Goal: Task Accomplishment & Management: Manage account settings

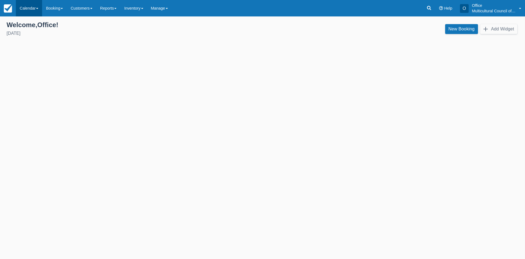
click at [27, 4] on link "Calendar" at bounding box center [29, 8] width 26 height 16
click at [30, 24] on link "Customer" at bounding box center [37, 23] width 43 height 11
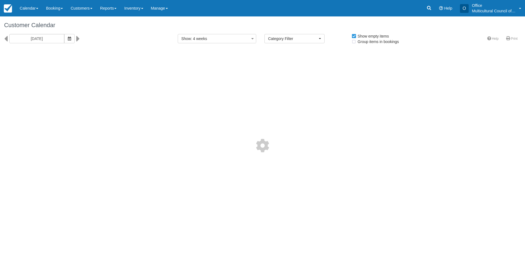
select select
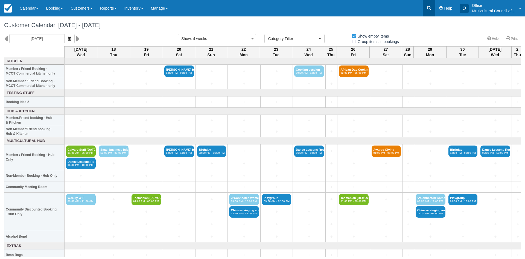
click at [431, 10] on icon at bounding box center [429, 8] width 4 height 4
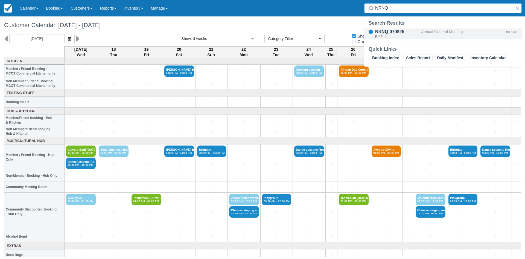
type input "NRNQ"
click at [404, 31] on div "NRNQ-070825" at bounding box center [397, 31] width 44 height 7
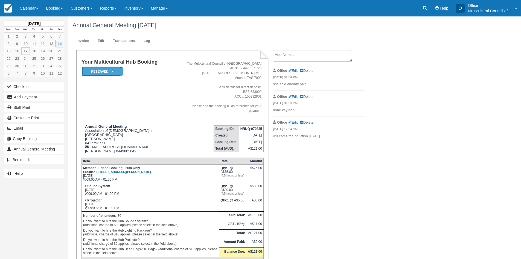
click at [113, 68] on em "Reserved" at bounding box center [102, 72] width 41 height 10
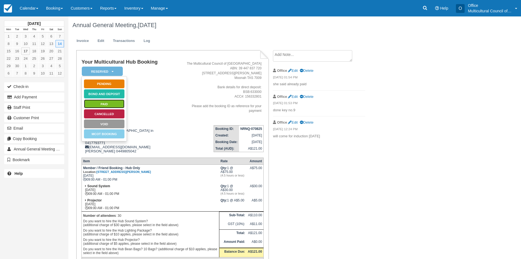
click at [113, 102] on link "Paid" at bounding box center [104, 104] width 41 height 10
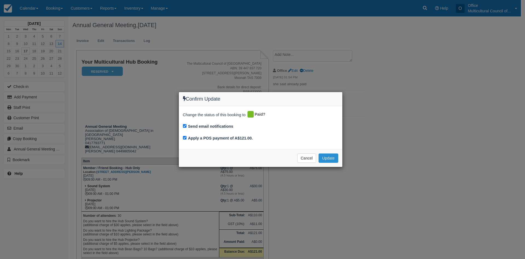
click at [326, 158] on button "Update" at bounding box center [328, 157] width 19 height 9
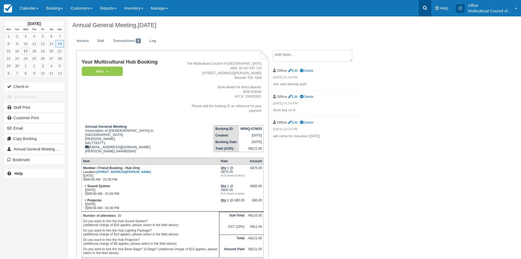
click at [423, 6] on icon at bounding box center [425, 7] width 5 height 5
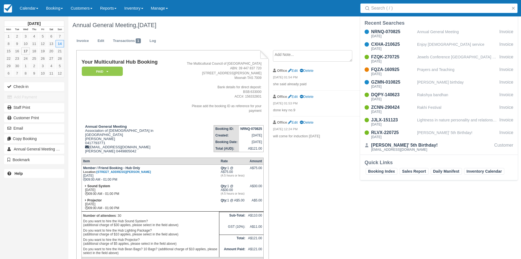
click at [417, 9] on input "Search" at bounding box center [440, 8] width 138 height 10
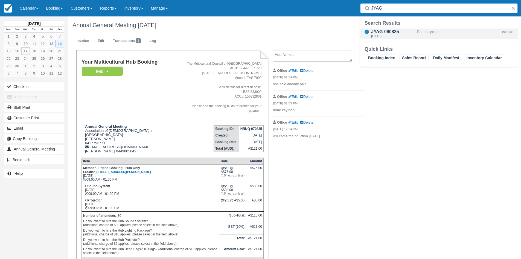
type input "JYAG"
click at [391, 34] on div "JYAG-090825" at bounding box center [393, 31] width 44 height 7
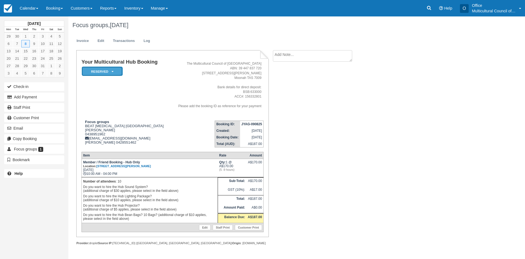
click at [114, 70] on em "Reserved" at bounding box center [102, 72] width 41 height 10
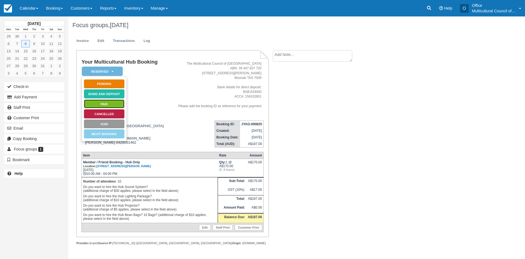
click at [118, 104] on link "Paid" at bounding box center [104, 104] width 41 height 10
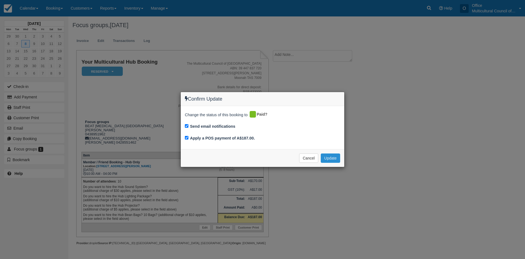
click at [329, 159] on button "Update" at bounding box center [330, 157] width 19 height 9
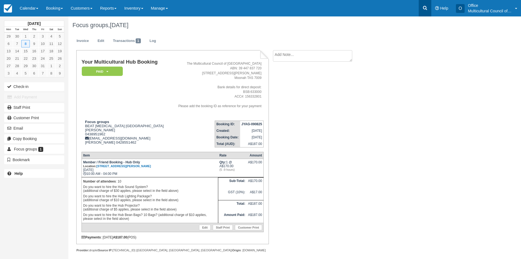
click at [426, 10] on icon at bounding box center [425, 7] width 5 height 5
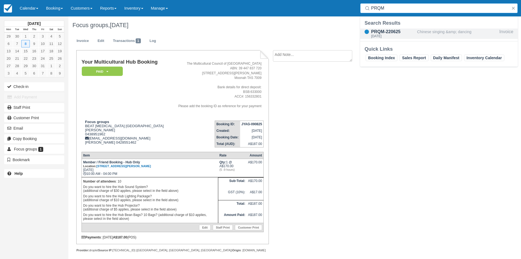
type input "PRQM"
click at [388, 35] on div "[DATE]" at bounding box center [393, 35] width 44 height 3
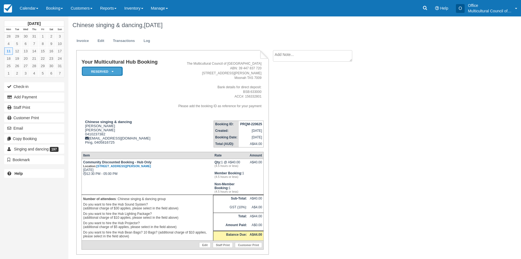
click at [116, 71] on em "Reserved" at bounding box center [102, 72] width 41 height 10
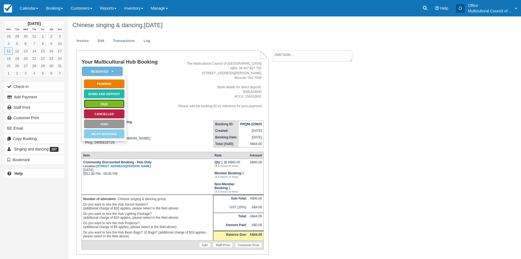
click at [103, 104] on link "Paid" at bounding box center [104, 104] width 41 height 10
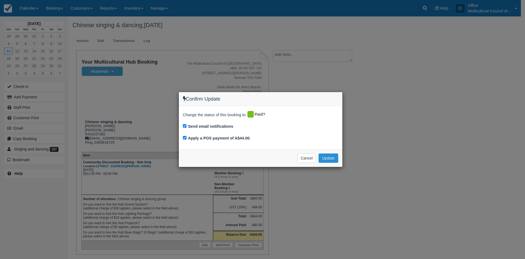
click at [330, 158] on button "Update" at bounding box center [328, 157] width 19 height 9
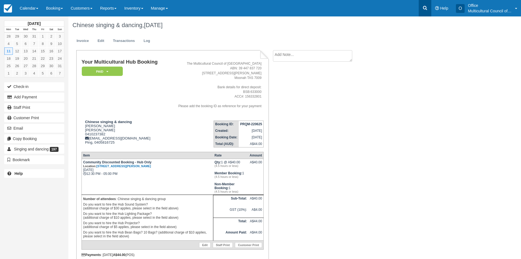
click at [429, 10] on link at bounding box center [425, 8] width 13 height 16
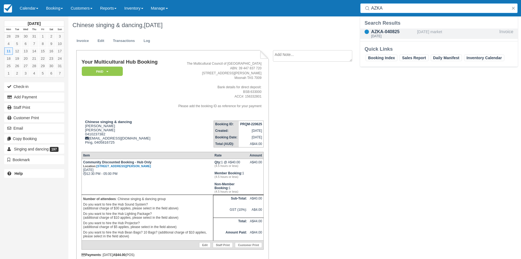
type input "AZKA"
click at [403, 34] on div "AZKA-040825" at bounding box center [393, 31] width 44 height 7
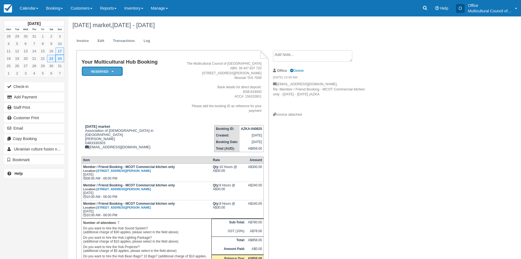
click at [113, 70] on icon at bounding box center [113, 71] width 2 height 3
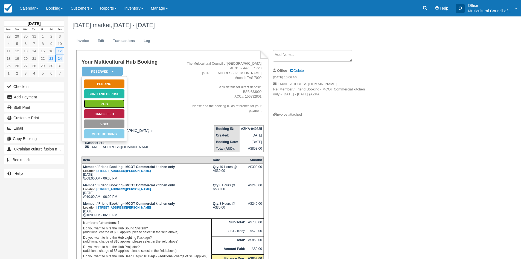
click at [105, 101] on link "Paid" at bounding box center [104, 104] width 41 height 10
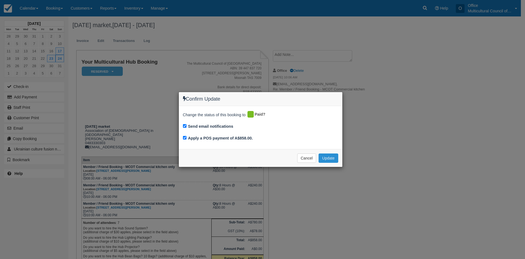
click at [332, 159] on button "Update" at bounding box center [328, 157] width 19 height 9
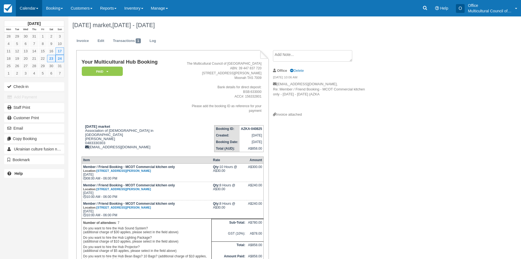
click at [27, 10] on link "Calendar" at bounding box center [29, 8] width 26 height 16
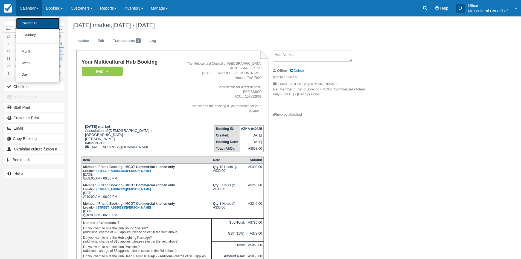
click at [34, 24] on link "Customer" at bounding box center [37, 23] width 43 height 11
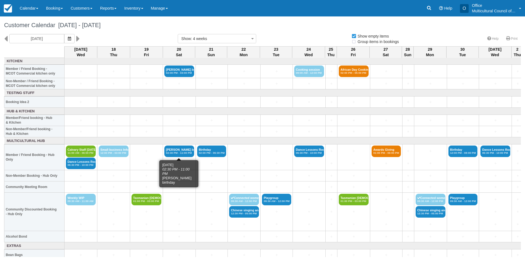
select select
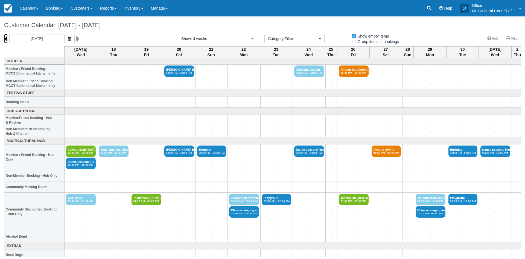
click at [5, 37] on icon at bounding box center [6, 38] width 4 height 9
type input "Wednesday 20 August 2025"
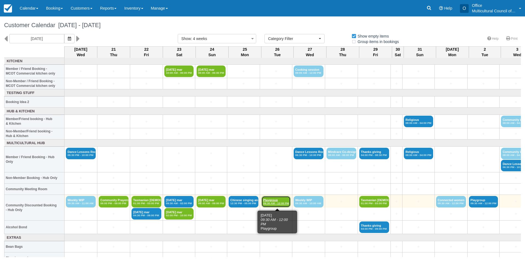
click at [278, 200] on link "Playgroup 09:30 AM - 12:00 PM" at bounding box center [276, 201] width 29 height 11
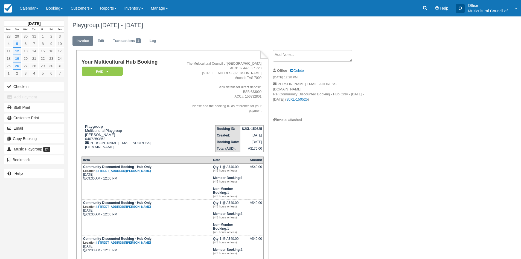
click at [244, 127] on strong "SJXL-150525" at bounding box center [252, 129] width 20 height 4
drag, startPoint x: 242, startPoint y: 123, endPoint x: 262, endPoint y: 125, distance: 19.7
click at [262, 127] on strong "SJXL-150525" at bounding box center [252, 129] width 20 height 4
copy strong "SJXL-150525"
click at [424, 6] on icon at bounding box center [425, 7] width 5 height 5
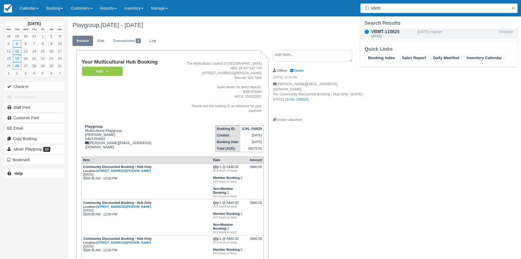
type input "vbmt"
click at [386, 33] on div "VBMT-110825" at bounding box center [393, 31] width 44 height 7
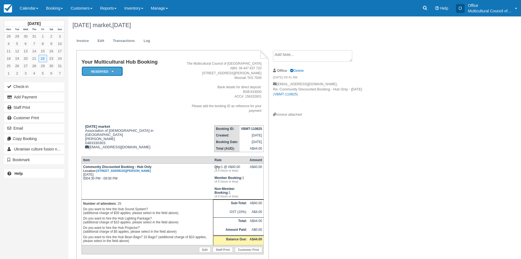
click at [113, 70] on icon at bounding box center [113, 71] width 2 height 3
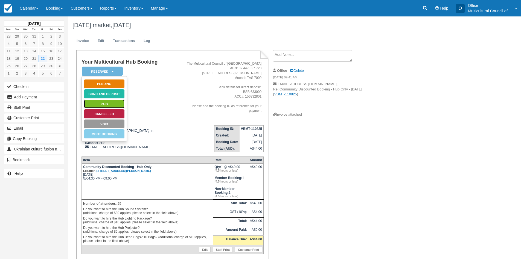
click at [111, 103] on link "Paid" at bounding box center [104, 104] width 41 height 10
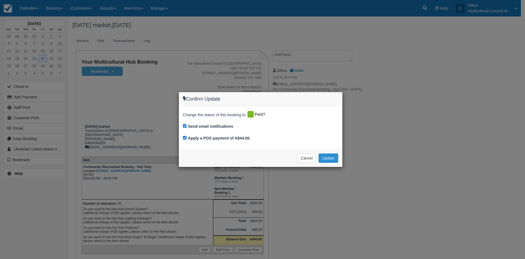
click at [330, 155] on button "Update" at bounding box center [328, 157] width 19 height 9
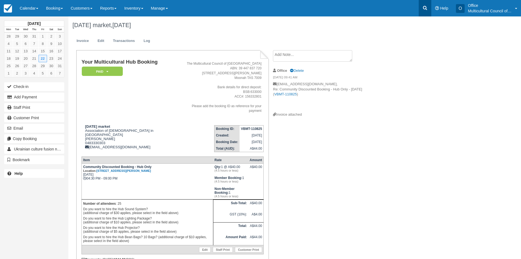
click at [423, 9] on icon at bounding box center [425, 7] width 5 height 5
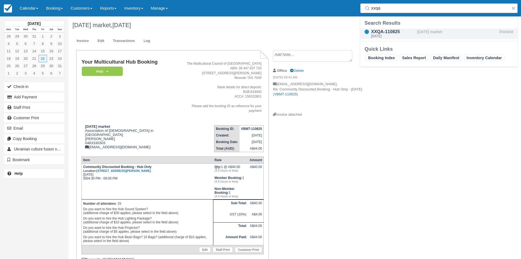
type input "xxqa"
click at [397, 33] on div "XXQA-110825" at bounding box center [393, 31] width 44 height 7
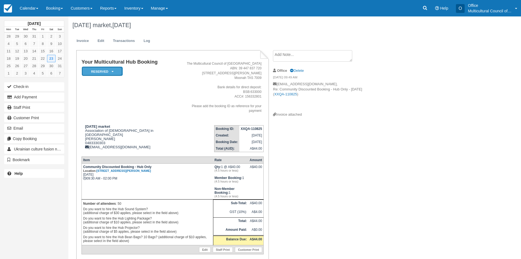
click at [115, 70] on em "Reserved" at bounding box center [102, 72] width 41 height 10
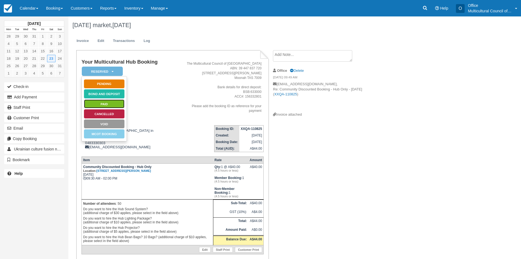
click at [120, 105] on link "Paid" at bounding box center [104, 104] width 41 height 10
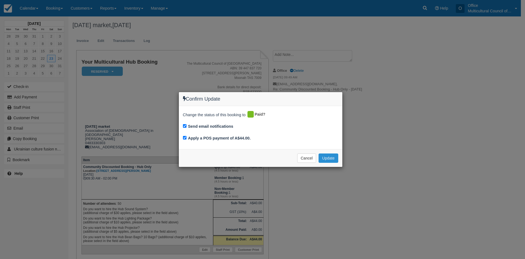
click at [335, 157] on button "Update" at bounding box center [328, 157] width 19 height 9
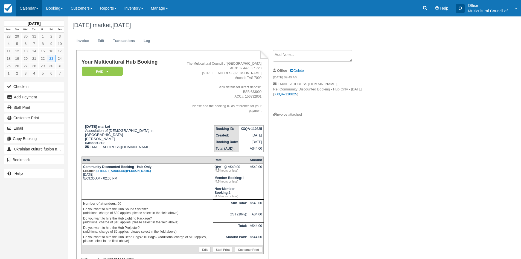
click at [33, 7] on link "Calendar" at bounding box center [29, 8] width 26 height 16
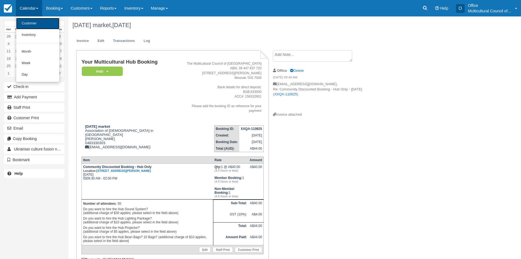
click at [33, 20] on link "Customer" at bounding box center [37, 23] width 43 height 11
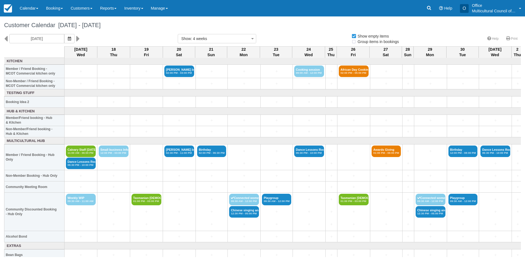
select select
click at [5, 37] on icon at bounding box center [6, 38] width 4 height 9
type input "Wednesday 20 August 2025"
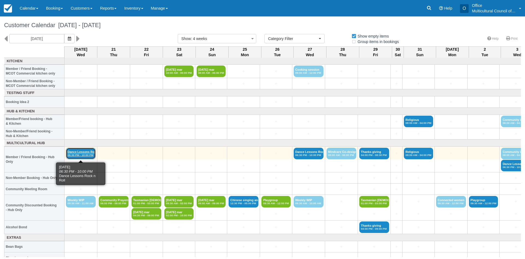
click at [80, 152] on link "Dance Lessons Rock n 06:30 PM - 10:00 PM" at bounding box center [81, 153] width 30 height 11
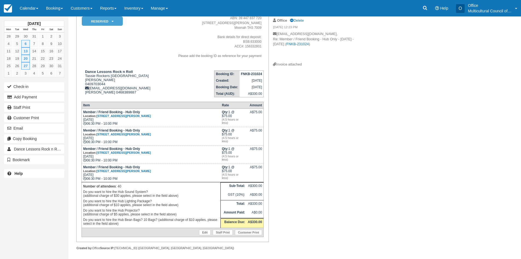
scroll to position [53, 0]
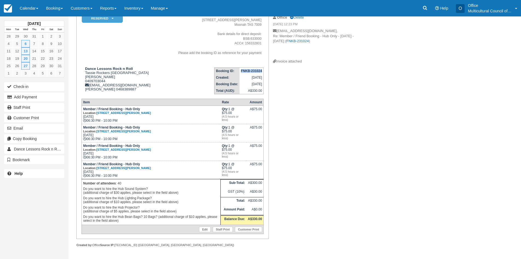
drag, startPoint x: 241, startPoint y: 70, endPoint x: 263, endPoint y: 72, distance: 21.7
click at [263, 72] on td "FNKB-231024" at bounding box center [252, 70] width 24 height 7
copy strong "FNKB-231024"
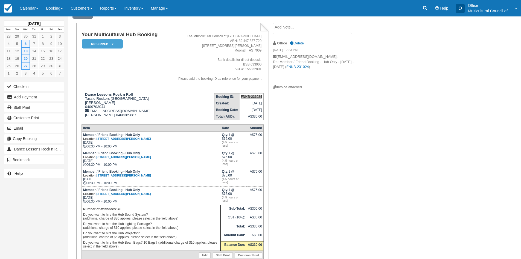
scroll to position [0, 0]
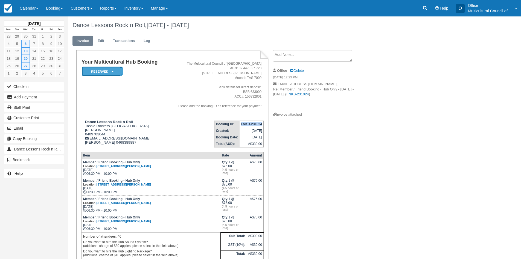
click at [114, 69] on em "Reserved" at bounding box center [102, 72] width 41 height 10
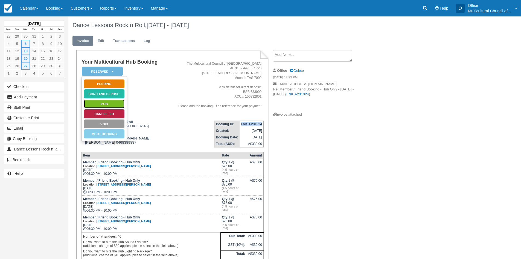
click at [114, 105] on link "Paid" at bounding box center [104, 104] width 41 height 10
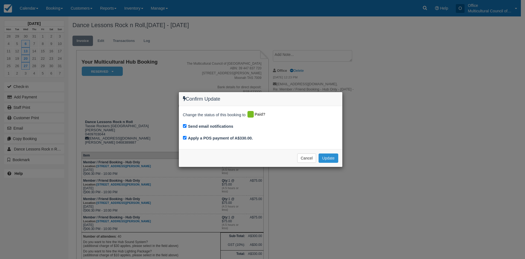
click at [333, 158] on button "Update" at bounding box center [328, 157] width 19 height 9
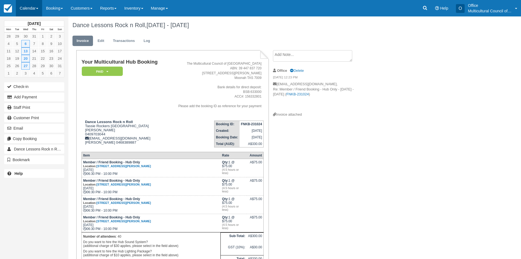
click at [28, 7] on link "Calendar" at bounding box center [29, 8] width 26 height 16
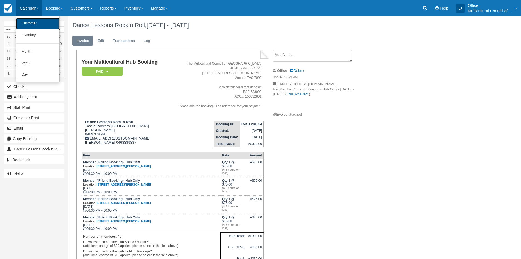
click at [29, 23] on link "Customer" at bounding box center [37, 23] width 43 height 11
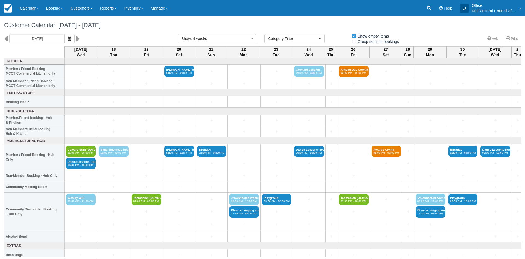
select select
click at [8, 37] on div "Wednesday 17 September 2025" at bounding box center [87, 38] width 174 height 9
click at [7, 37] on icon at bounding box center [6, 38] width 4 height 9
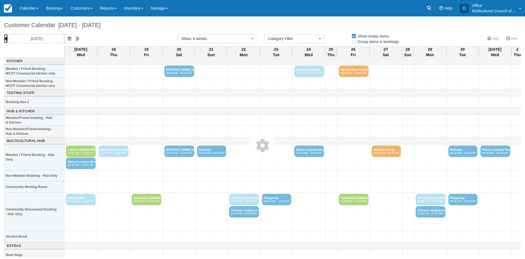
click at [7, 37] on icon at bounding box center [6, 38] width 4 height 9
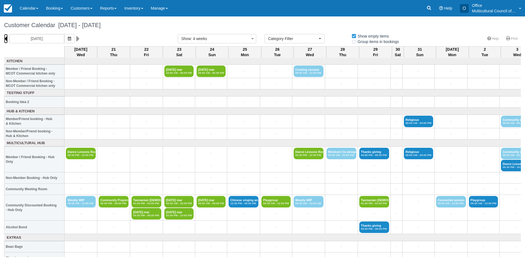
click at [6, 38] on icon at bounding box center [6, 38] width 4 height 9
type input "Wednesday 23 July 2025"
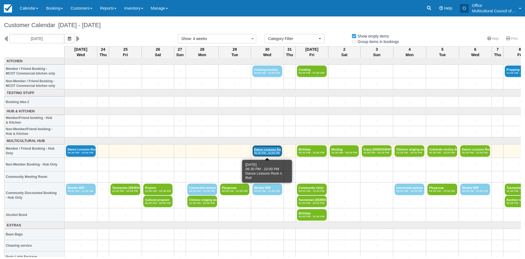
click at [273, 148] on link "Dance Lessons Rock n 06:30 PM - 10:00 PM" at bounding box center [268, 150] width 30 height 11
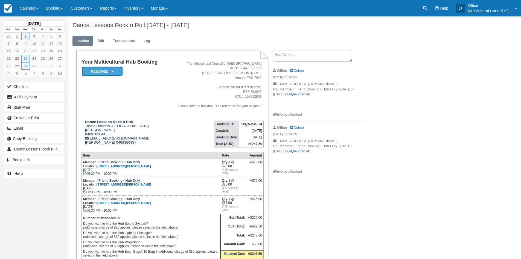
click at [112, 69] on em "Reserved" at bounding box center [102, 72] width 41 height 10
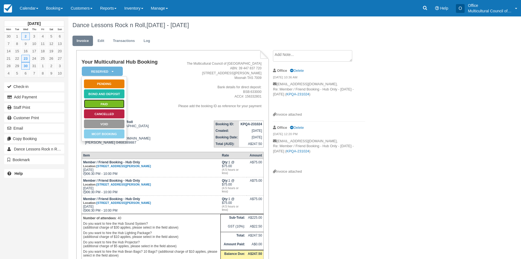
click at [115, 104] on link "Paid" at bounding box center [104, 104] width 41 height 10
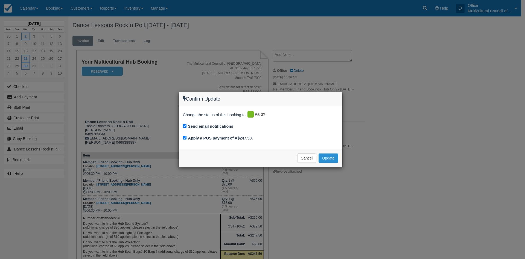
click at [332, 157] on button "Update" at bounding box center [328, 157] width 19 height 9
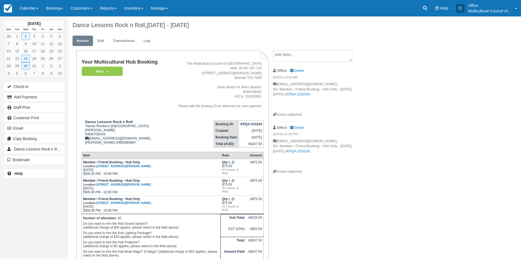
click at [244, 124] on strong "KPQA-231024" at bounding box center [252, 124] width 22 height 4
drag, startPoint x: 241, startPoint y: 124, endPoint x: 262, endPoint y: 124, distance: 20.5
click at [262, 124] on strong "KPQA-231024" at bounding box center [252, 124] width 22 height 4
copy strong "KPQA-231024"
click at [426, 7] on icon at bounding box center [425, 8] width 4 height 4
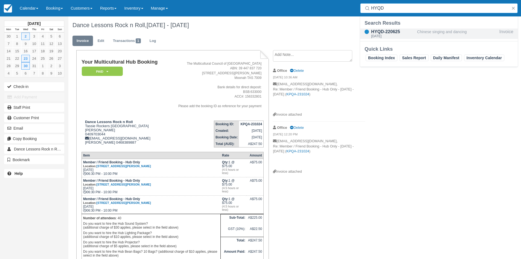
type input "HYQD"
click at [397, 32] on div "HYQD-220625" at bounding box center [393, 31] width 44 height 7
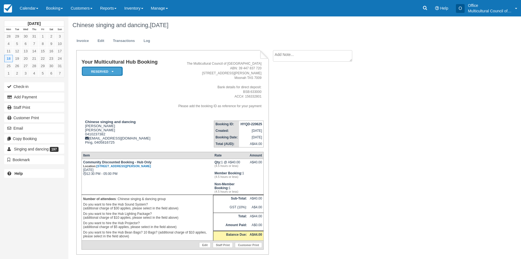
click at [117, 70] on em "Reserved" at bounding box center [102, 72] width 41 height 10
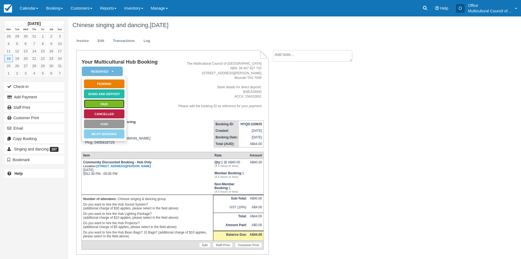
click at [114, 103] on link "Paid" at bounding box center [104, 104] width 41 height 10
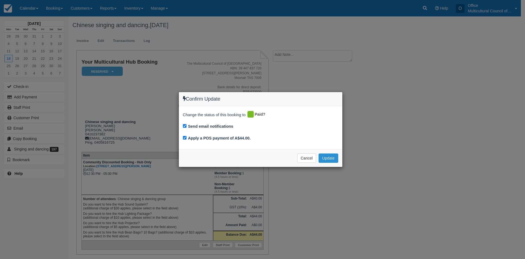
click at [336, 157] on button "Update" at bounding box center [328, 157] width 19 height 9
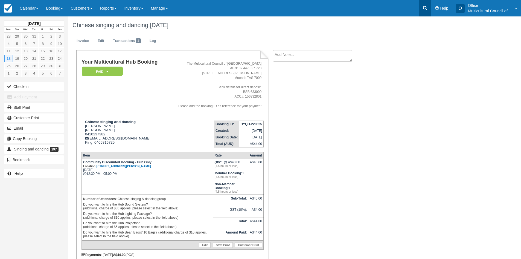
click at [424, 3] on link at bounding box center [425, 8] width 13 height 16
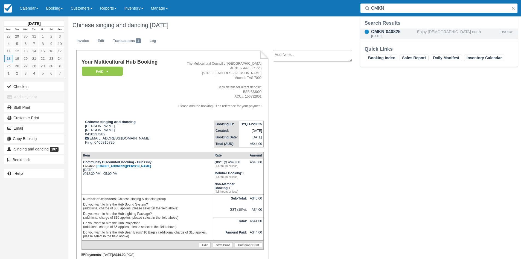
type input "CMKN"
click at [386, 34] on div "CMKN-040825" at bounding box center [393, 31] width 44 height 7
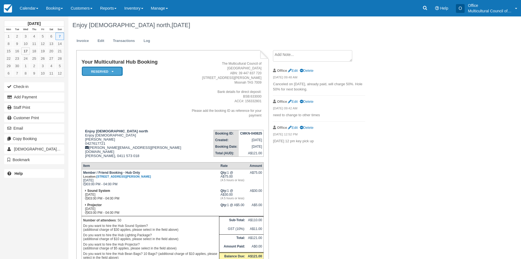
click at [111, 71] on em "Reserved" at bounding box center [102, 72] width 41 height 10
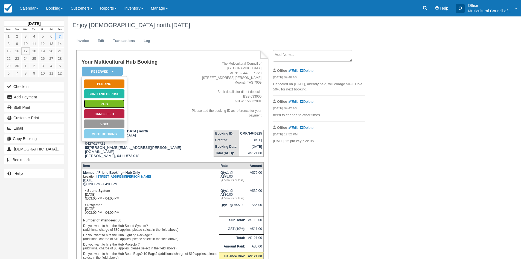
click at [110, 103] on link "Paid" at bounding box center [104, 104] width 41 height 10
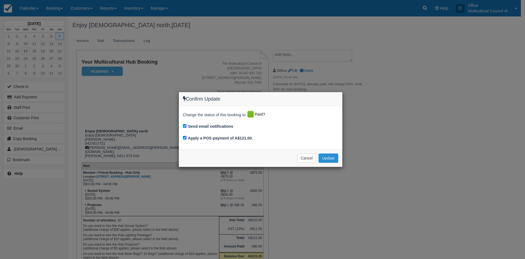
click at [329, 158] on button "Update" at bounding box center [328, 157] width 19 height 9
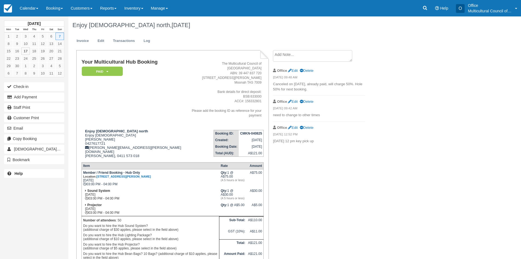
click at [250, 131] on strong "CMKN-040825" at bounding box center [251, 133] width 22 height 4
drag, startPoint x: 239, startPoint y: 123, endPoint x: 262, endPoint y: 125, distance: 23.0
click at [262, 130] on td "CMKN-040825" at bounding box center [251, 133] width 25 height 7
copy strong "CMKN-040825"
click at [188, 139] on td "Booking ID: CMKN-040825 Created: August 4, 2025 Booking Date: September 7, 2025…" at bounding box center [226, 141] width 76 height 32
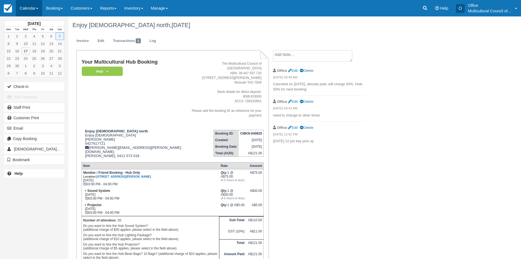
click at [25, 8] on link "Calendar" at bounding box center [29, 8] width 26 height 16
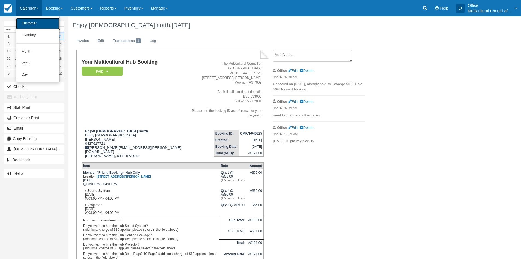
click at [31, 23] on link "Customer" at bounding box center [37, 23] width 43 height 11
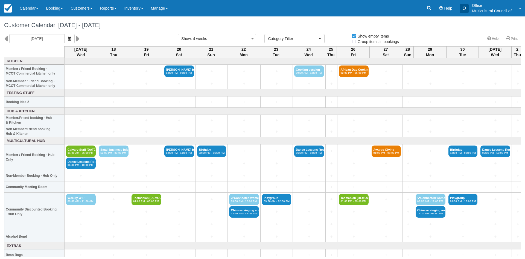
select select
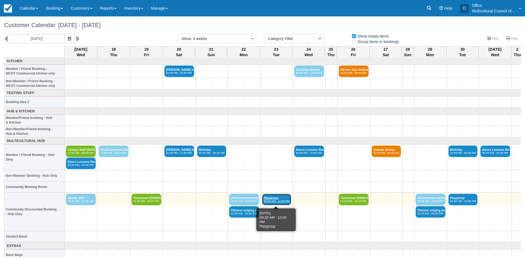
click at [280, 198] on link "Playgroup 09:30 AM - 12:00 PM" at bounding box center [276, 198] width 29 height 11
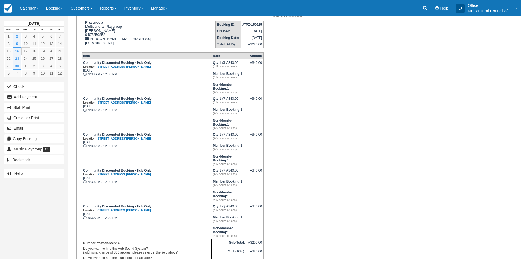
scroll to position [137, 0]
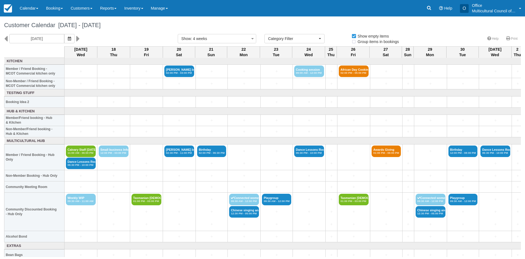
select select
click at [6, 38] on icon at bounding box center [6, 38] width 4 height 9
type input "Wednesday 20 August 2025"
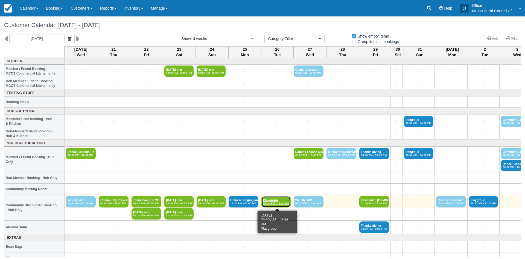
click at [275, 202] on em "09:30 AM - 12:00 PM" at bounding box center [276, 202] width 26 height 3
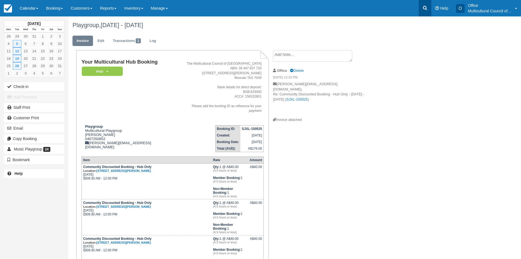
click at [426, 8] on icon at bounding box center [425, 7] width 5 height 5
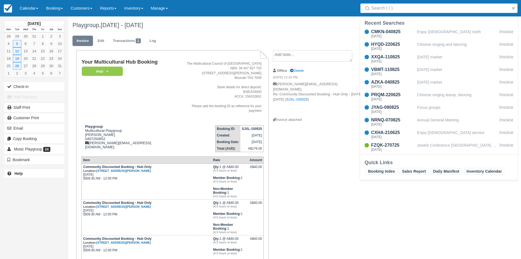
click at [384, 7] on input "Search" at bounding box center [440, 8] width 138 height 10
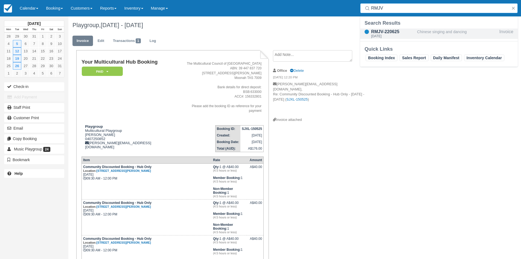
type input "RMJV"
click at [380, 36] on div "[DATE]" at bounding box center [393, 35] width 44 height 3
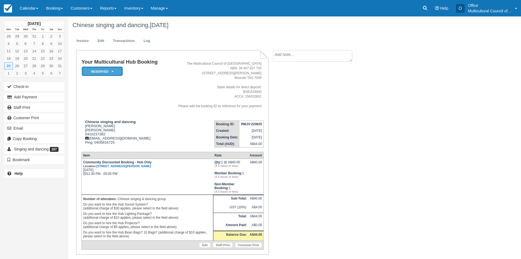
click at [114, 71] on em "Reserved" at bounding box center [102, 72] width 41 height 10
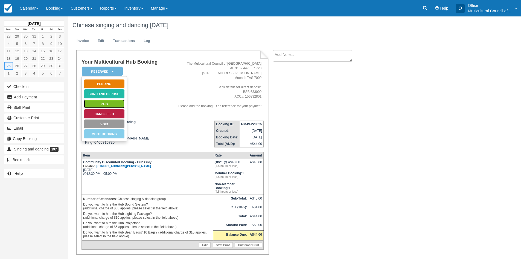
click at [109, 105] on link "Paid" at bounding box center [104, 104] width 41 height 10
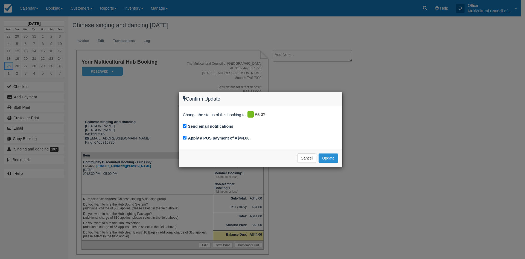
click at [328, 157] on button "Update" at bounding box center [328, 157] width 19 height 9
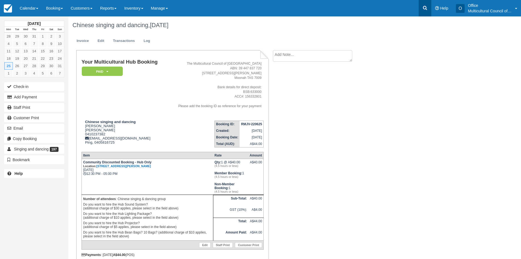
click at [425, 7] on icon at bounding box center [425, 7] width 5 height 5
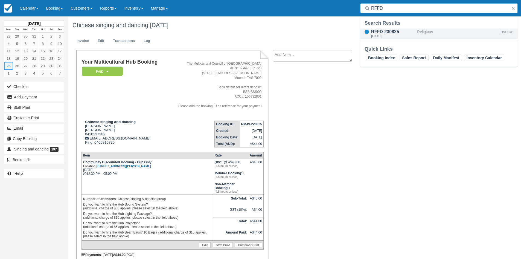
type input "RFFD"
click at [389, 35] on div "Sun Aug 31, 2025" at bounding box center [393, 35] width 44 height 3
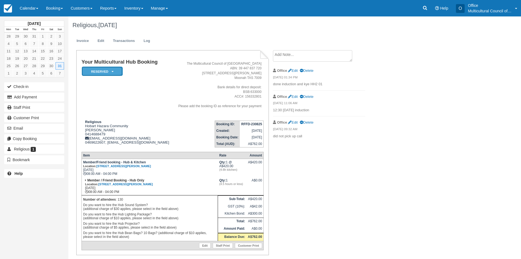
click at [114, 70] on em "Reserved" at bounding box center [102, 72] width 41 height 10
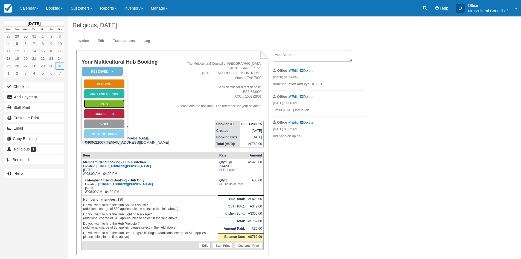
click at [108, 102] on link "Paid" at bounding box center [104, 104] width 41 height 10
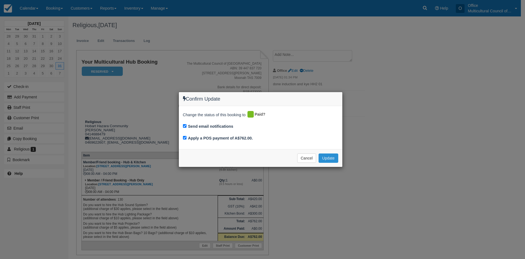
click at [328, 158] on button "Update" at bounding box center [328, 157] width 19 height 9
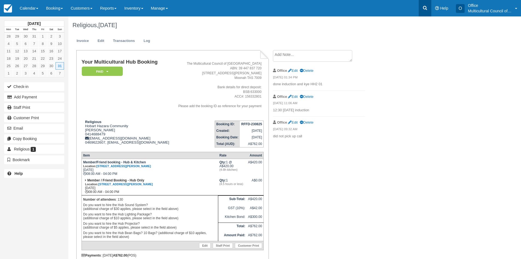
click at [427, 4] on link at bounding box center [425, 8] width 13 height 16
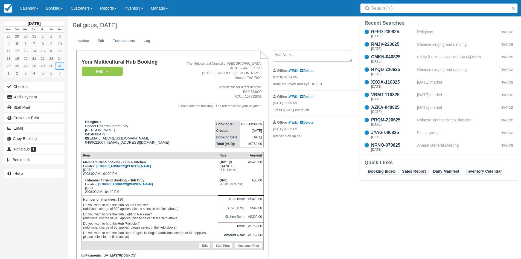
click at [409, 4] on input "Search" at bounding box center [440, 8] width 138 height 10
click at [408, 7] on input "Search" at bounding box center [440, 8] width 138 height 10
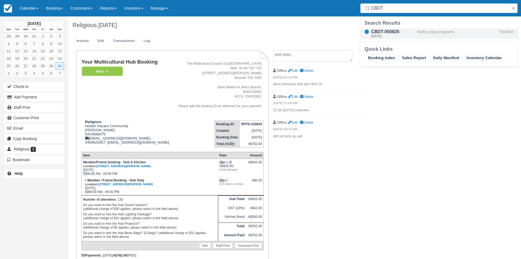
type input "CBDT"
click at [398, 30] on div "CBDT-050825" at bounding box center [393, 31] width 44 height 7
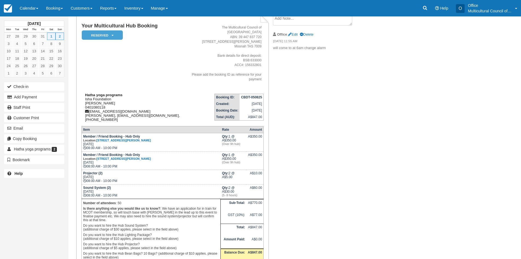
scroll to position [27, 0]
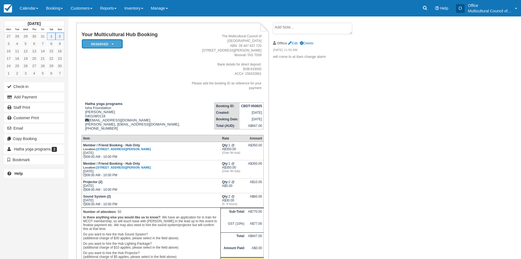
click at [111, 42] on em "Reserved" at bounding box center [102, 44] width 41 height 10
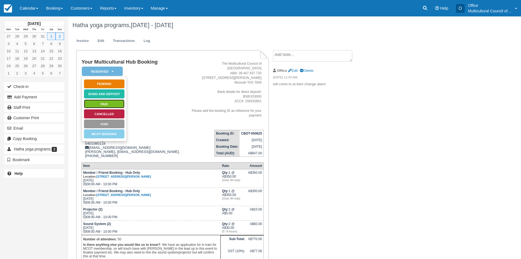
click at [112, 102] on link "Paid" at bounding box center [104, 104] width 41 height 10
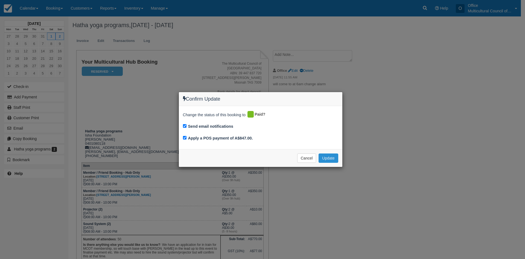
click at [327, 158] on button "Update" at bounding box center [328, 157] width 19 height 9
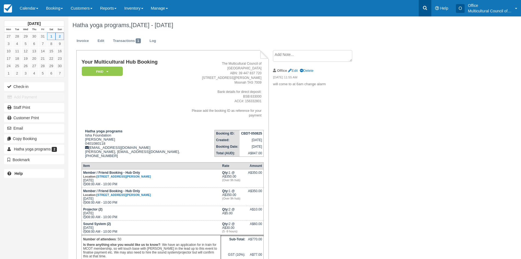
click at [423, 8] on icon at bounding box center [425, 8] width 4 height 4
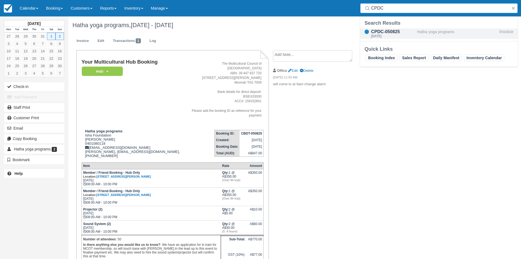
type input "CPDC"
click at [385, 34] on div "[DATE]" at bounding box center [393, 35] width 44 height 3
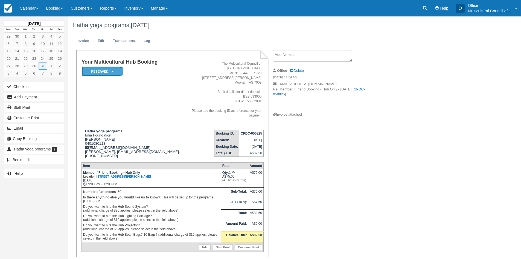
click at [113, 71] on icon at bounding box center [113, 71] width 2 height 3
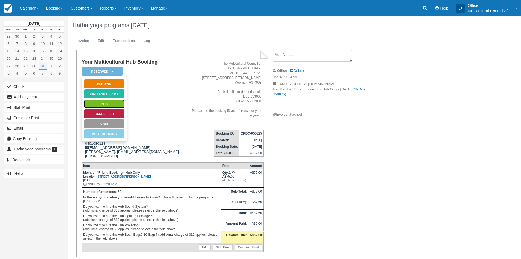
click at [110, 103] on link "Paid" at bounding box center [104, 104] width 41 height 10
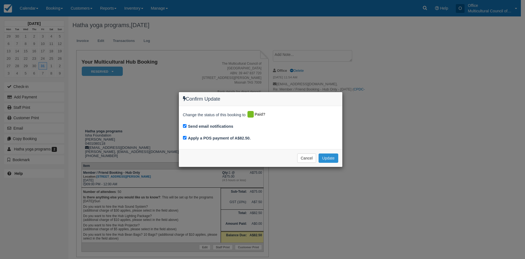
click at [331, 158] on button "Update" at bounding box center [328, 157] width 19 height 9
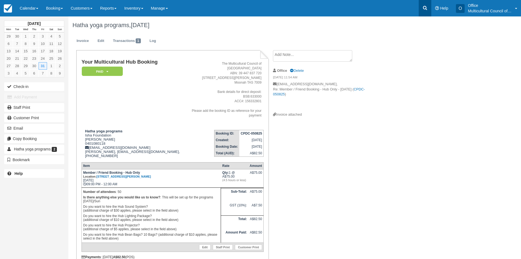
click at [423, 8] on icon at bounding box center [425, 8] width 4 height 4
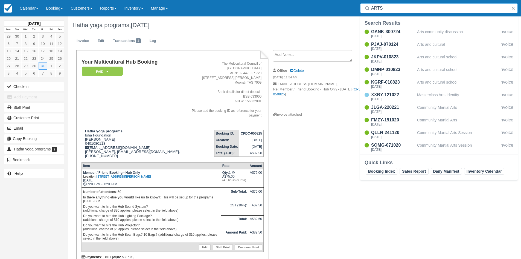
type input "ARTS"
click at [406, 7] on input "ARTS" at bounding box center [440, 8] width 138 height 10
click at [24, 6] on link "Calendar" at bounding box center [29, 8] width 26 height 16
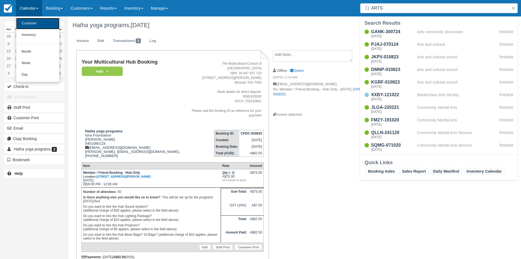
click at [28, 22] on link "Customer" at bounding box center [37, 23] width 43 height 11
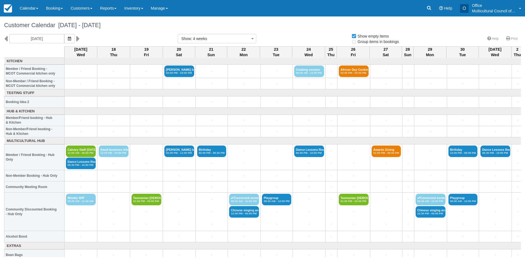
select select
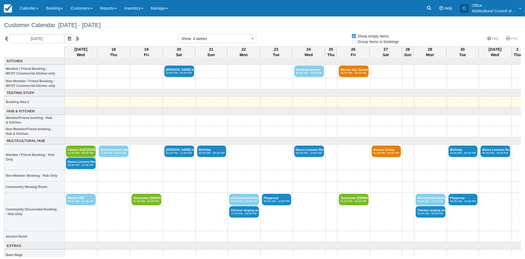
select select
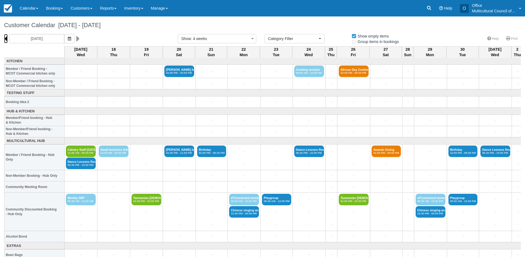
click at [5, 38] on icon at bounding box center [6, 38] width 4 height 9
type input "Wednesday 20 August 2025"
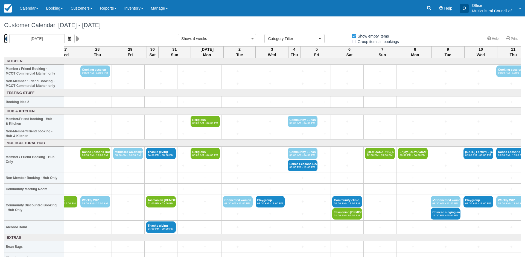
scroll to position [0, 247]
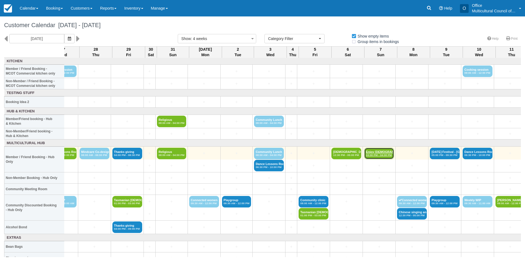
click at [373, 155] on em "03:00 PM - 04:00 PM" at bounding box center [379, 154] width 27 height 3
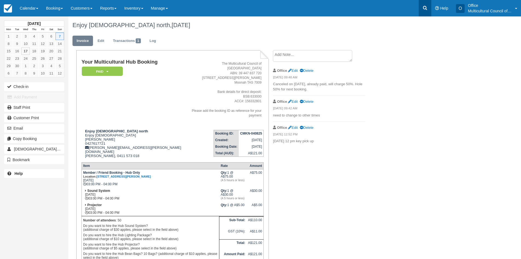
click at [427, 7] on icon at bounding box center [425, 7] width 5 height 5
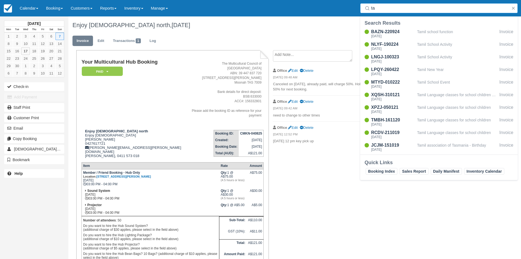
type input "t"
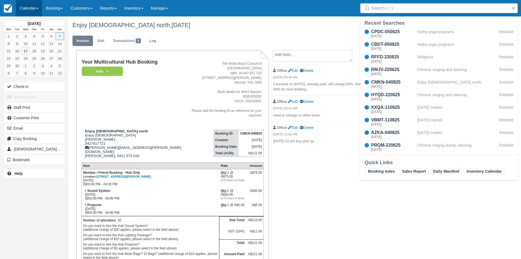
click at [26, 8] on link "Calendar" at bounding box center [29, 8] width 26 height 16
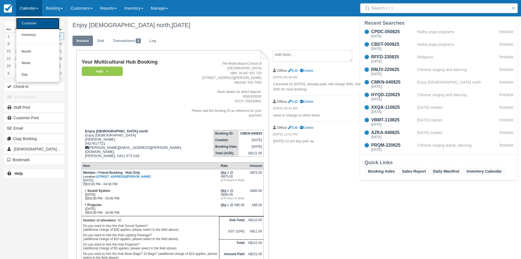
click at [30, 23] on link "Customer" at bounding box center [37, 23] width 43 height 11
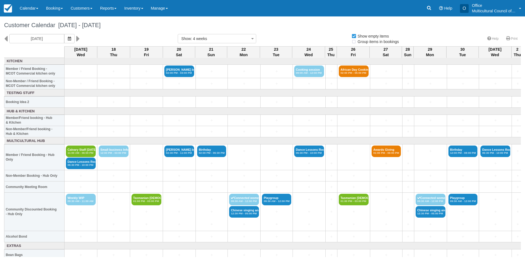
select select
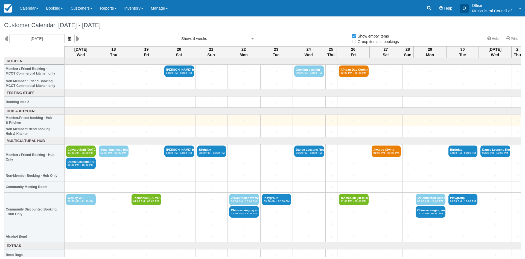
select select
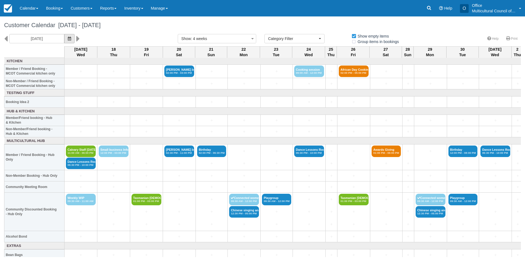
click at [69, 37] on icon "button" at bounding box center [69, 39] width 3 height 4
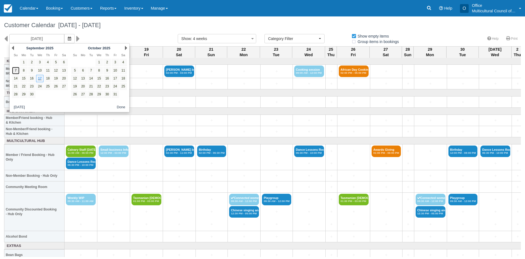
click at [17, 69] on link "7" at bounding box center [15, 70] width 7 height 7
type input "[DATE]"
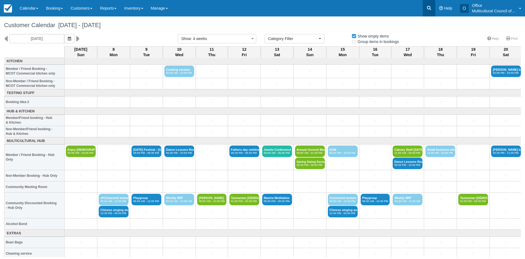
click at [429, 9] on icon at bounding box center [429, 8] width 4 height 4
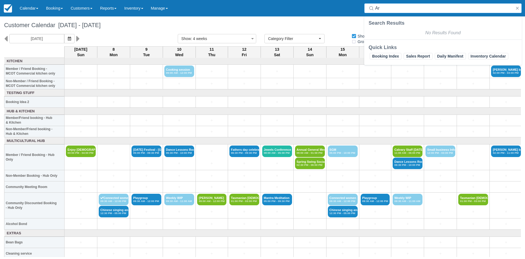
type input "A"
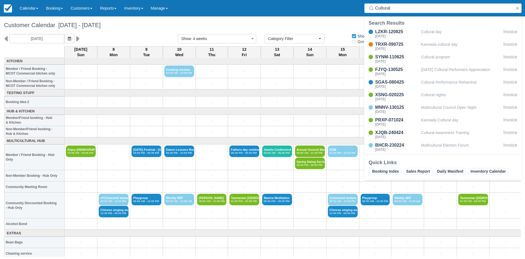
drag, startPoint x: 398, startPoint y: 9, endPoint x: 365, endPoint y: 13, distance: 33.1
click at [365, 13] on div "Search Cultural" at bounding box center [443, 8] width 164 height 16
paste input "TAMIL ARTS & CULTURA"
type input "TAMIL ARTS & CULTURA"
click at [516, 8] on button "button" at bounding box center [518, 8] width 7 height 7
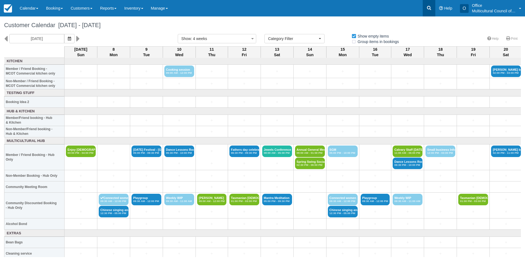
click at [430, 5] on icon at bounding box center [429, 7] width 5 height 5
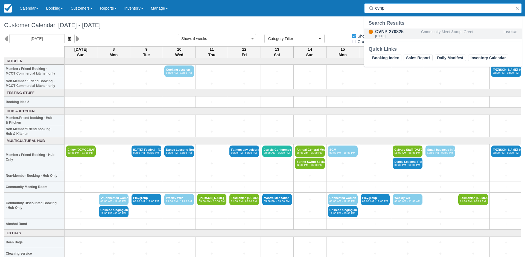
type input "cvnp"
click at [396, 33] on div "CVNP-270825" at bounding box center [397, 31] width 44 height 7
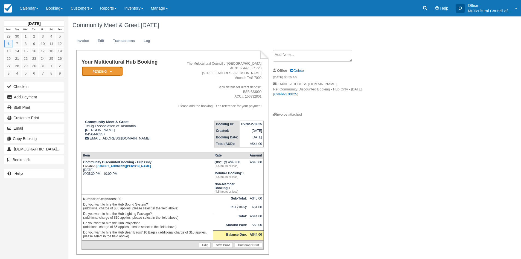
click at [112, 70] on em "Pending" at bounding box center [102, 72] width 41 height 10
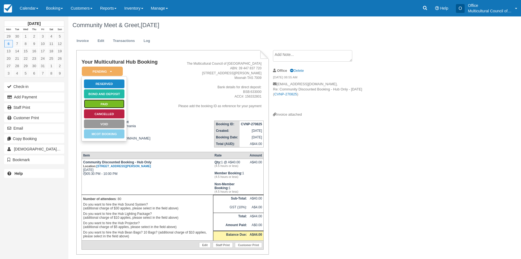
click at [120, 103] on link "Paid" at bounding box center [104, 104] width 41 height 10
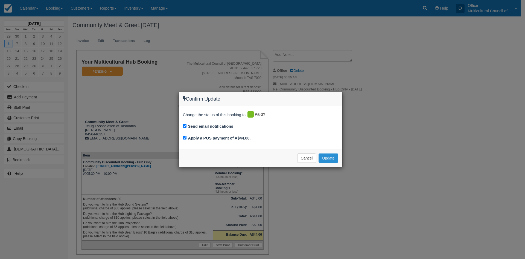
click at [332, 157] on button "Update" at bounding box center [328, 157] width 19 height 9
